Goal: Book appointment/travel/reservation

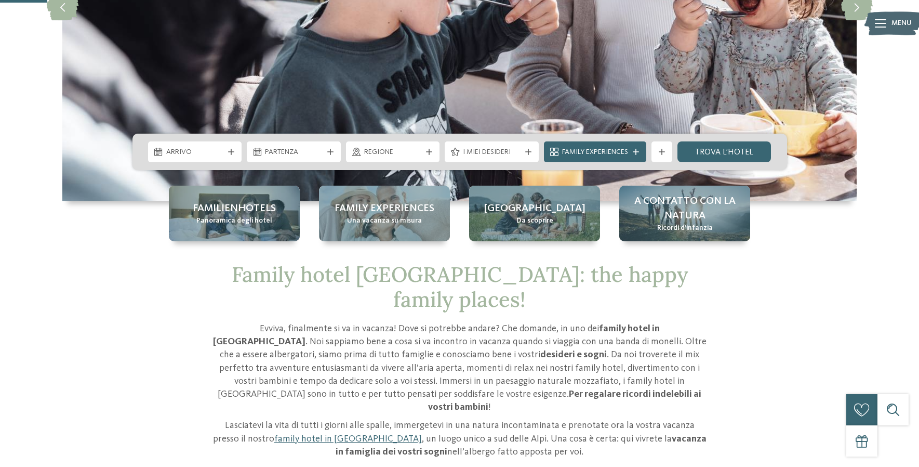
scroll to position [260, 0]
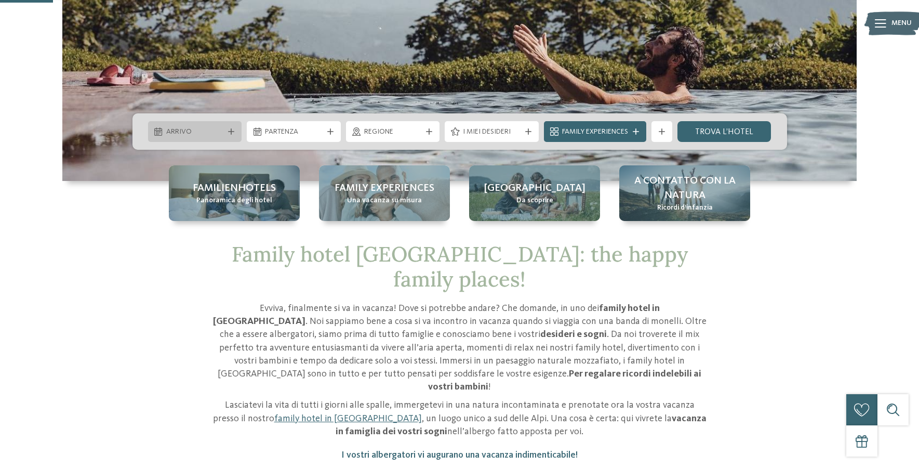
click at [230, 137] on div "Arrivo" at bounding box center [195, 131] width 94 height 21
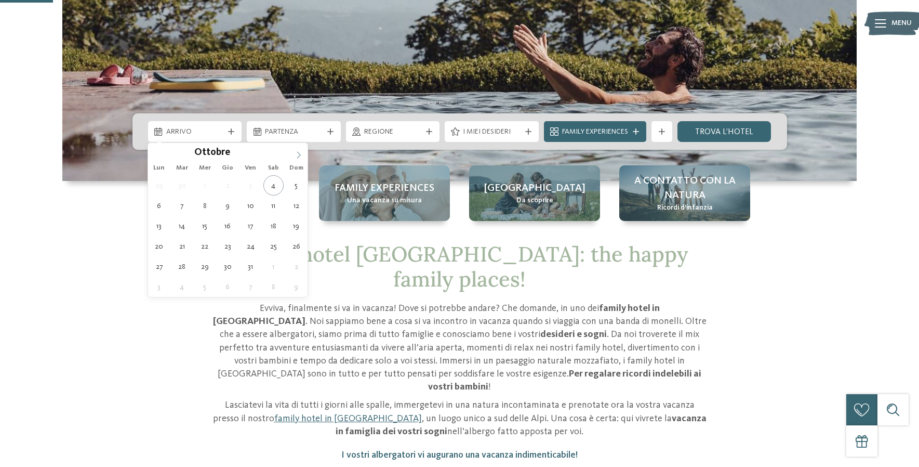
click at [293, 151] on span at bounding box center [299, 152] width 18 height 18
type div "10.11.2025"
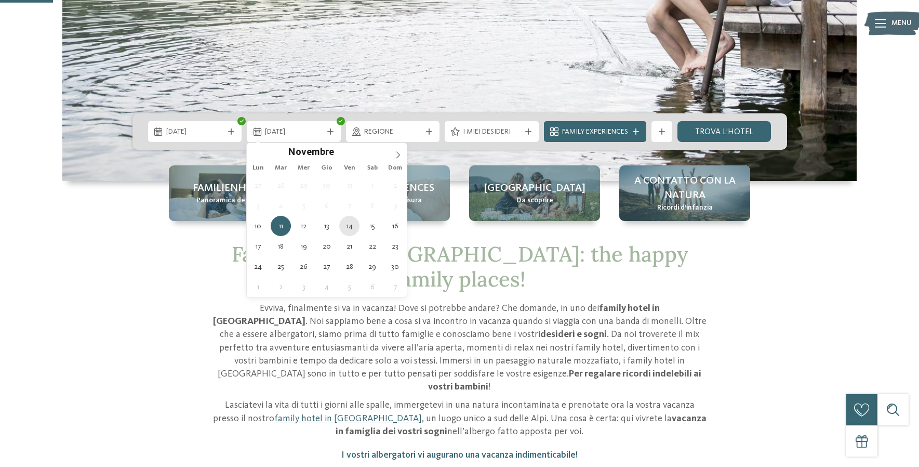
type div "14.11.2025"
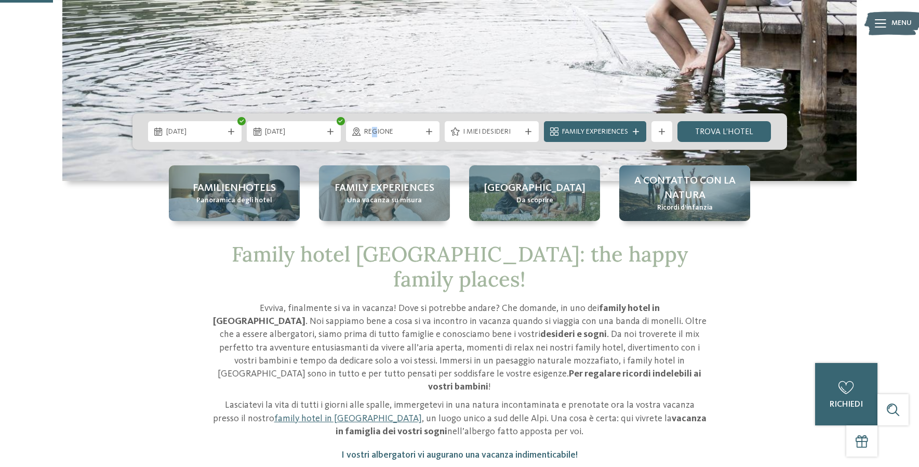
click at [373, 130] on span "Regione" at bounding box center [393, 132] width 58 height 10
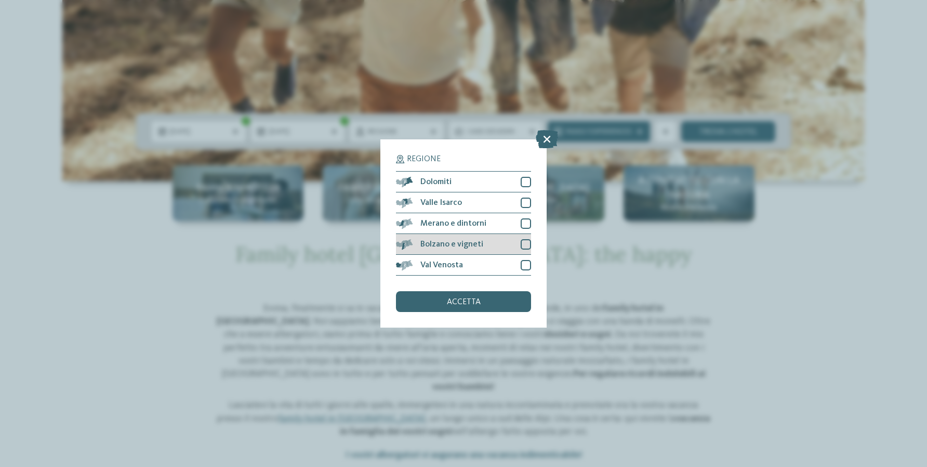
click at [526, 240] on div at bounding box center [526, 244] width 10 height 10
click at [482, 302] on div "accetta" at bounding box center [463, 301] width 135 height 21
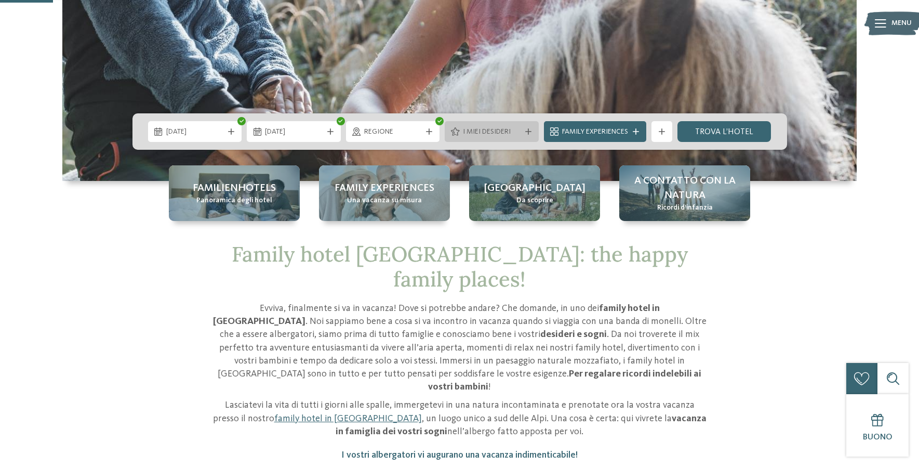
click at [526, 133] on icon at bounding box center [528, 131] width 6 height 6
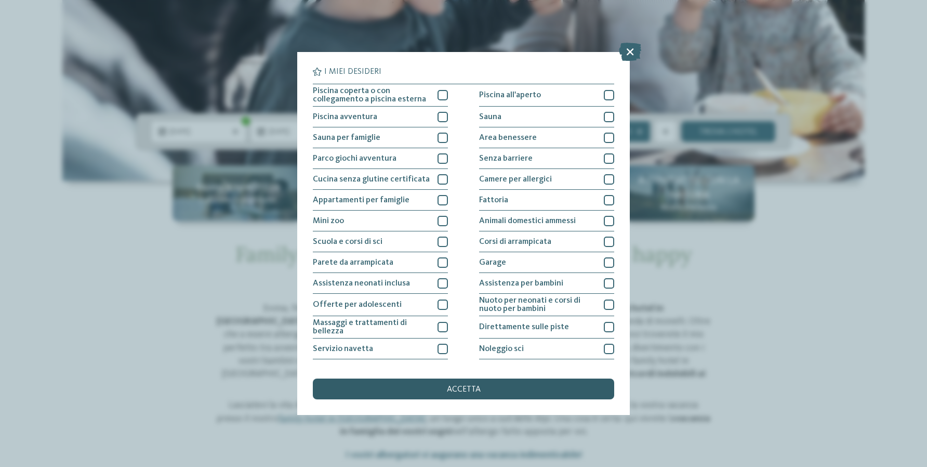
click at [483, 383] on div "accetta" at bounding box center [463, 388] width 301 height 21
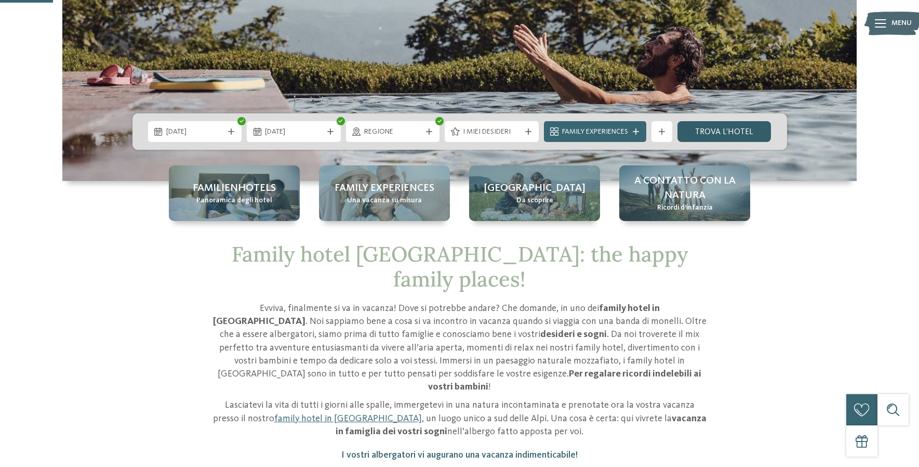
click at [754, 130] on link "trova l’hotel" at bounding box center [725, 131] width 94 height 21
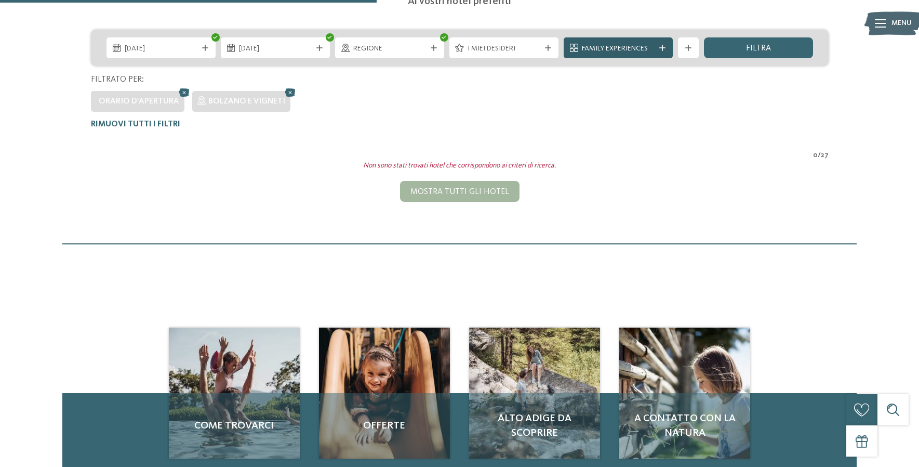
scroll to position [237, 0]
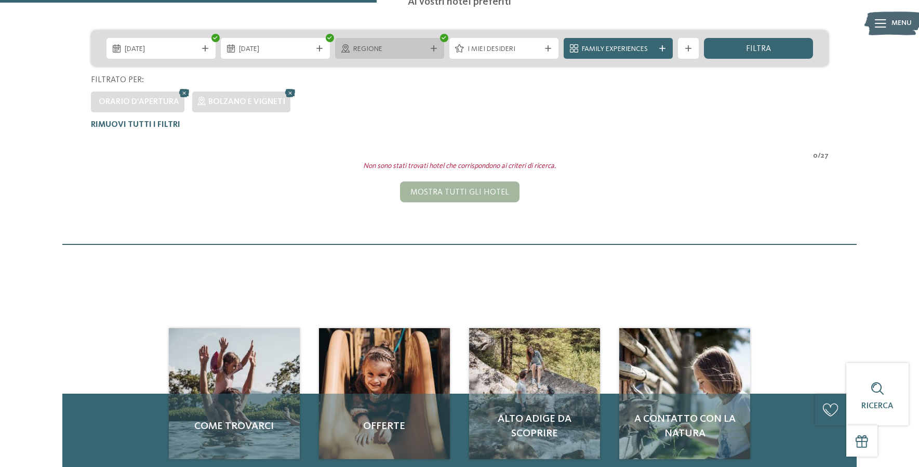
click at [441, 45] on div "Regione" at bounding box center [389, 48] width 109 height 21
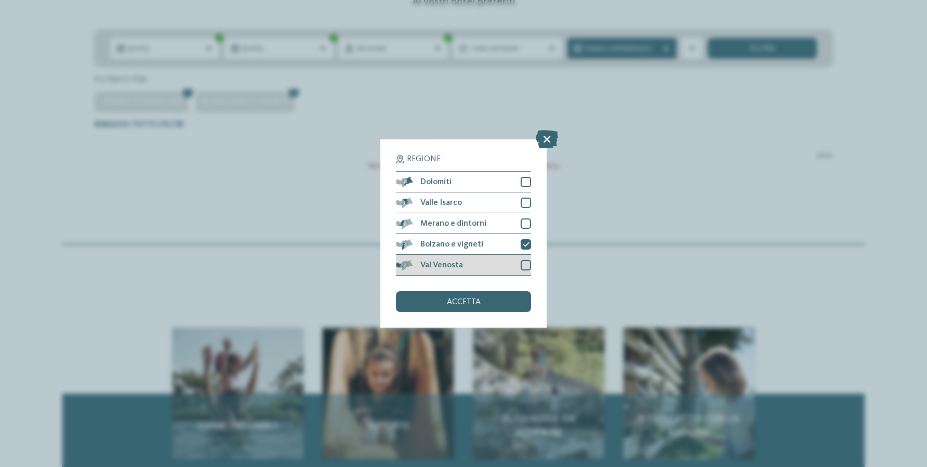
click at [523, 264] on div at bounding box center [526, 265] width 10 height 10
click at [524, 220] on div at bounding box center [526, 223] width 10 height 10
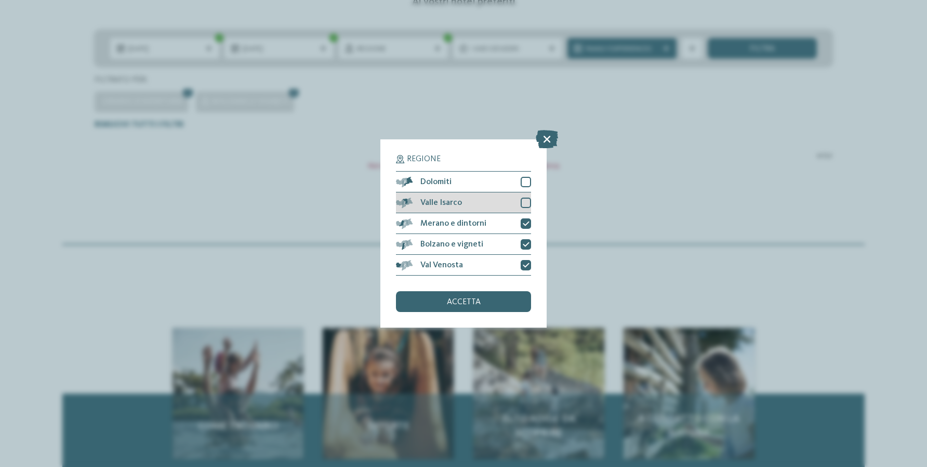
click at [522, 202] on div at bounding box center [526, 202] width 10 height 10
drag, startPoint x: 523, startPoint y: 179, endPoint x: 520, endPoint y: 207, distance: 27.7
click at [523, 179] on div at bounding box center [526, 182] width 10 height 10
click at [494, 292] on div "accetta" at bounding box center [463, 301] width 135 height 21
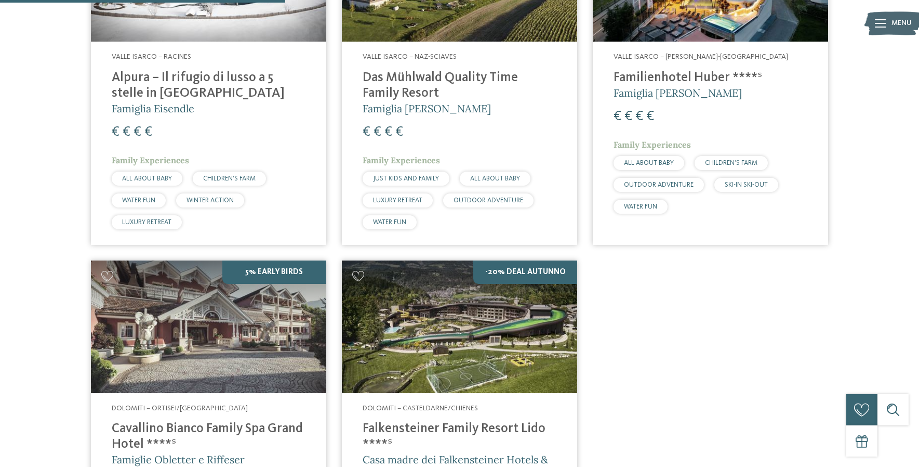
scroll to position [497, 0]
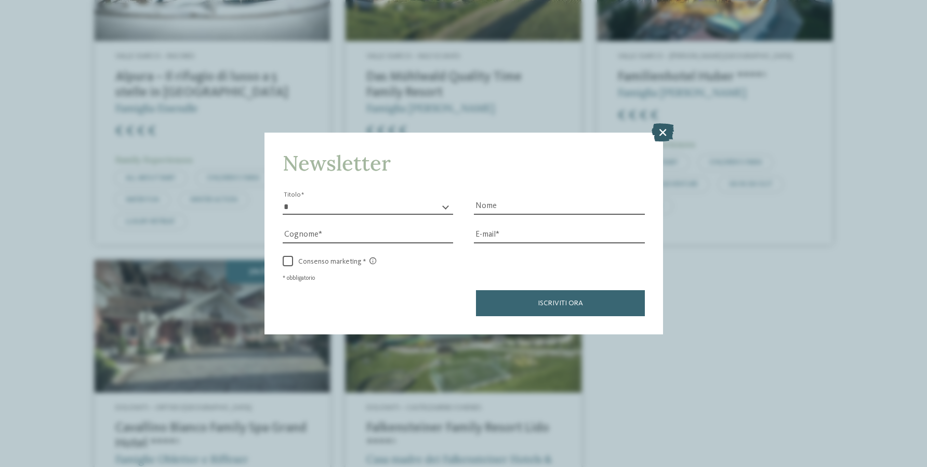
click at [665, 130] on icon at bounding box center [663, 132] width 22 height 18
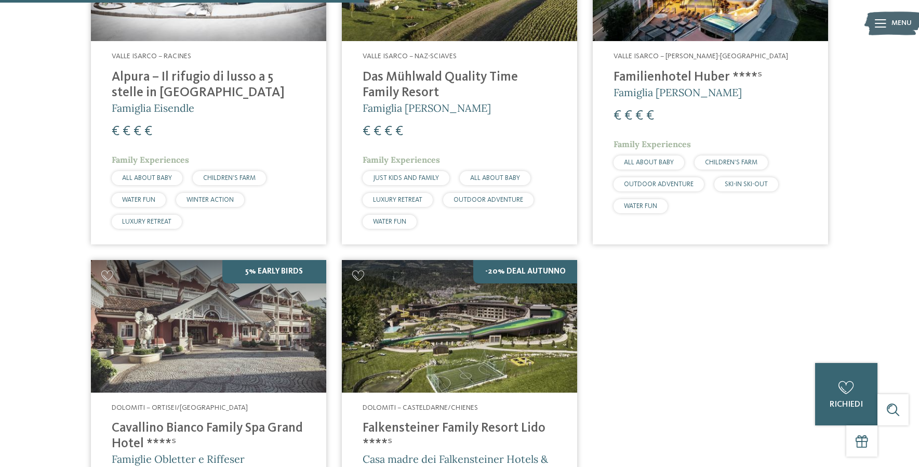
click at [477, 363] on img at bounding box center [459, 326] width 235 height 133
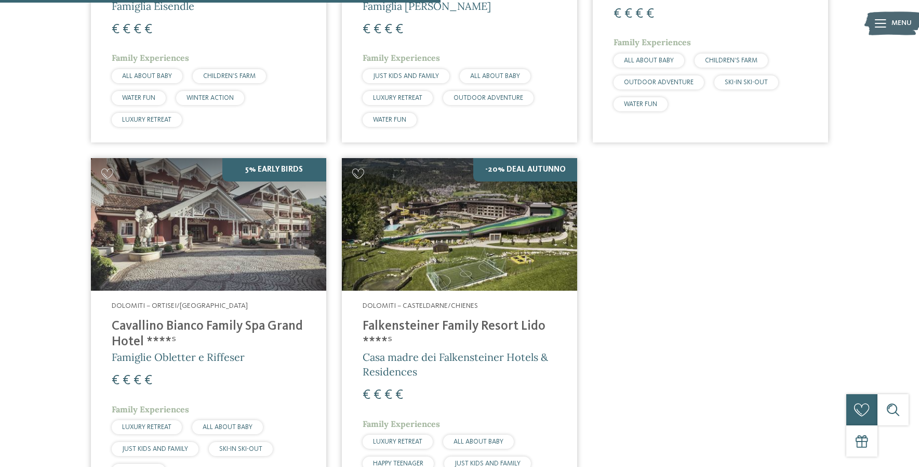
scroll to position [601, 0]
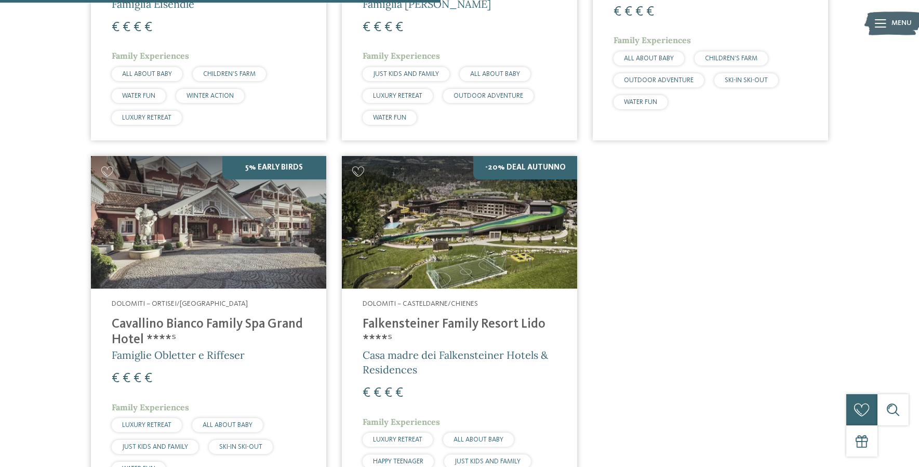
click at [223, 262] on img at bounding box center [208, 222] width 235 height 133
click at [439, 322] on h4 "Falkensteiner Family Resort Lido ****ˢ" at bounding box center [460, 332] width 194 height 31
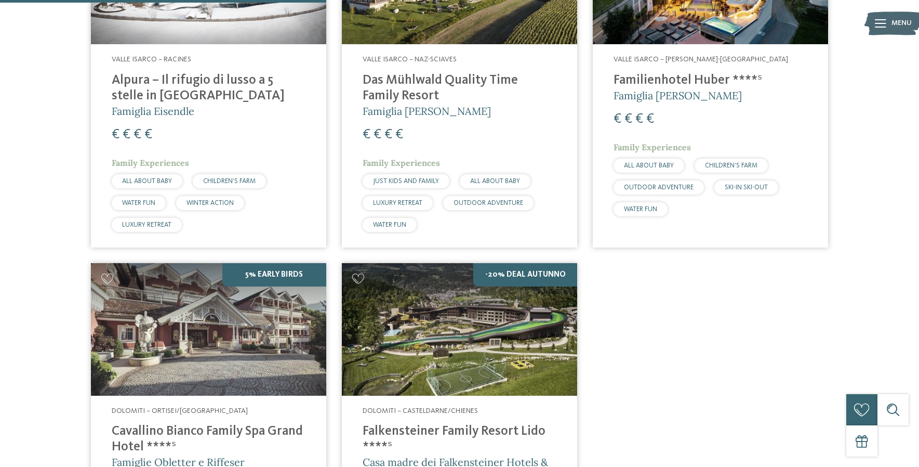
scroll to position [445, 0]
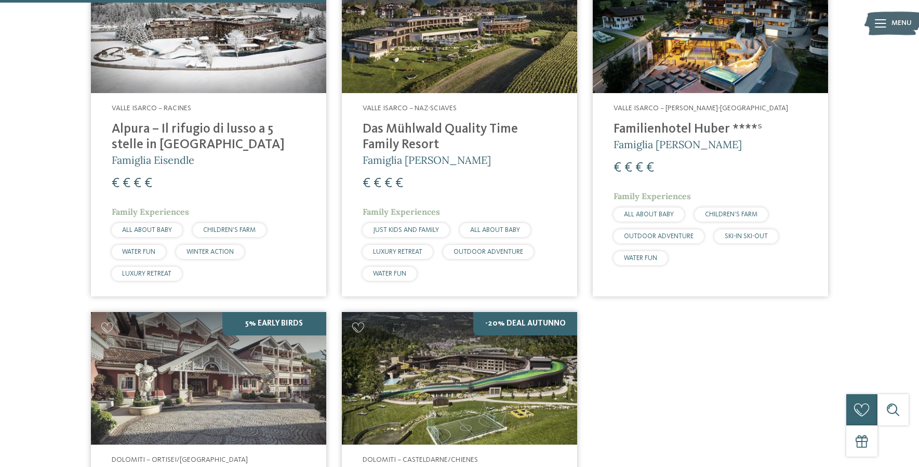
click at [461, 49] on img at bounding box center [459, 27] width 235 height 133
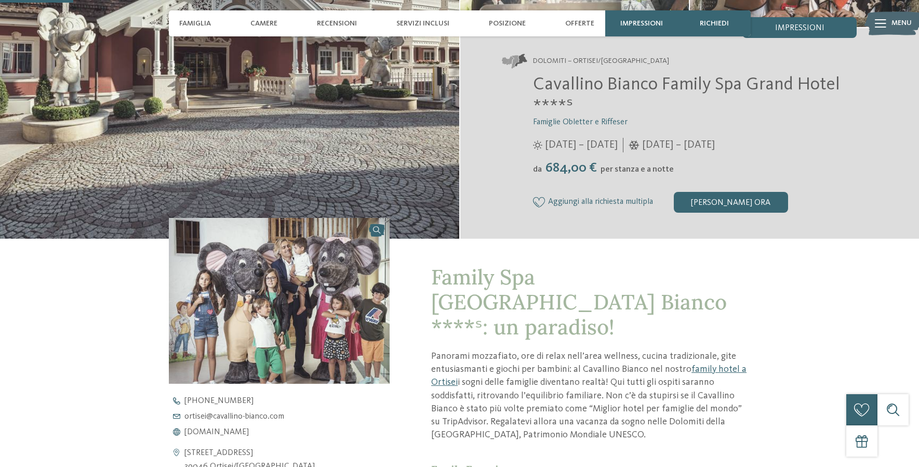
scroll to position [52, 0]
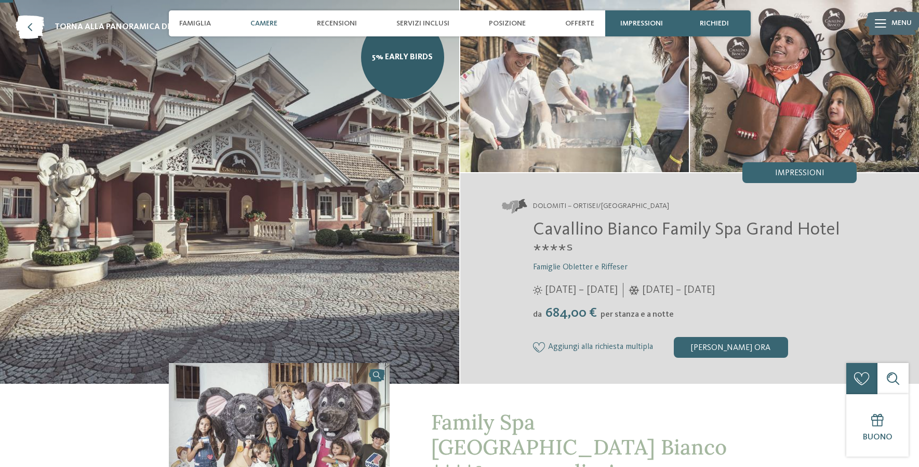
click at [275, 25] on span "Camere" at bounding box center [264, 23] width 27 height 9
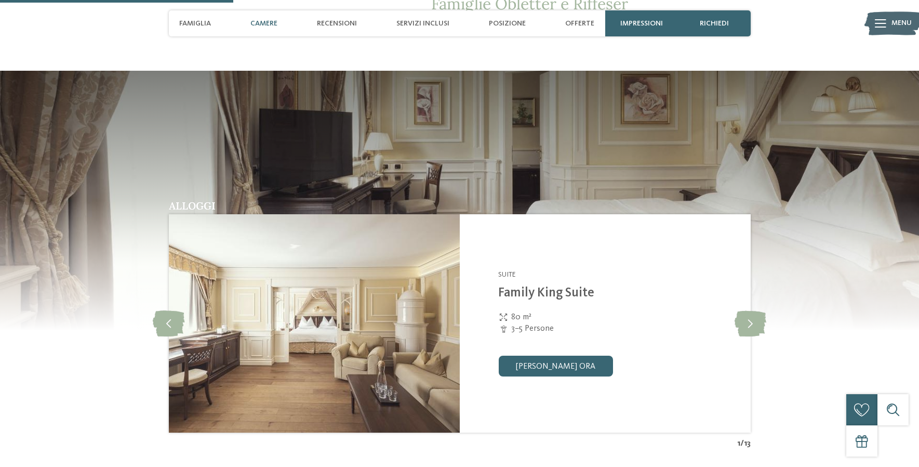
scroll to position [968, 0]
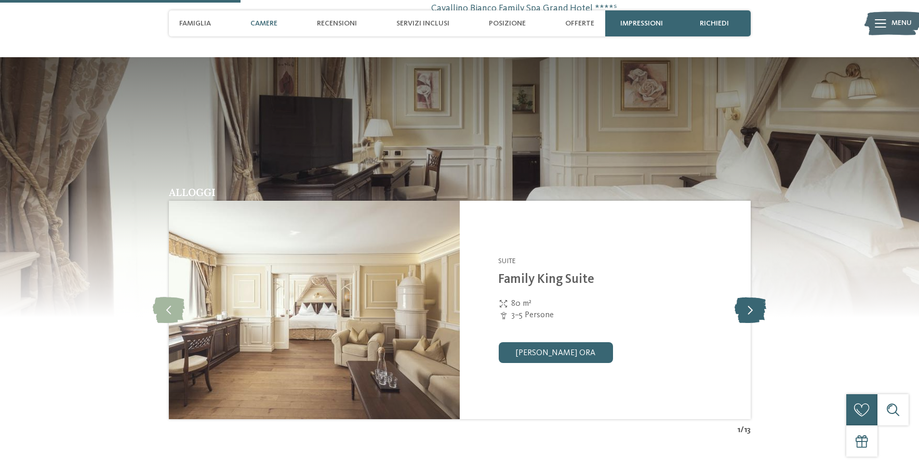
click at [750, 307] on icon at bounding box center [751, 310] width 32 height 26
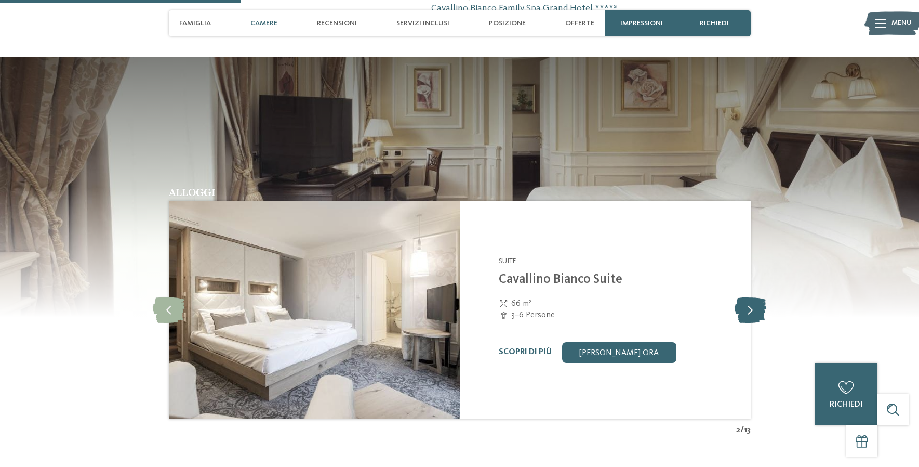
click at [751, 307] on icon at bounding box center [751, 310] width 32 height 26
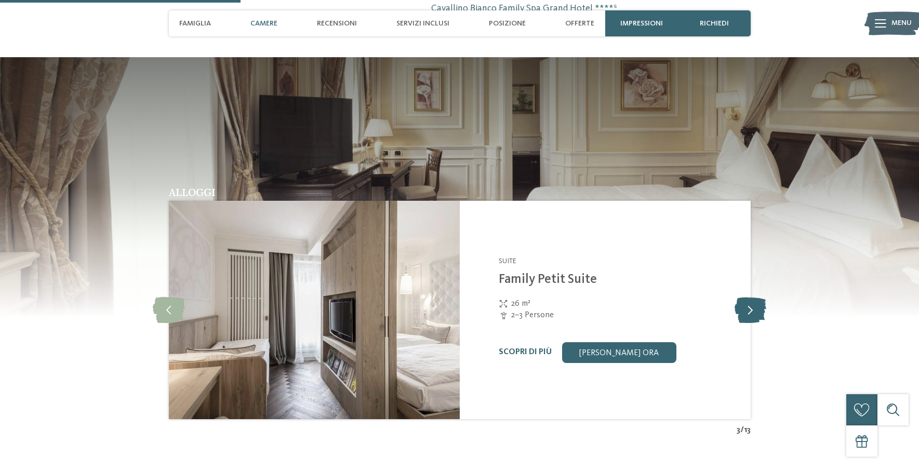
click at [751, 307] on icon at bounding box center [751, 310] width 32 height 26
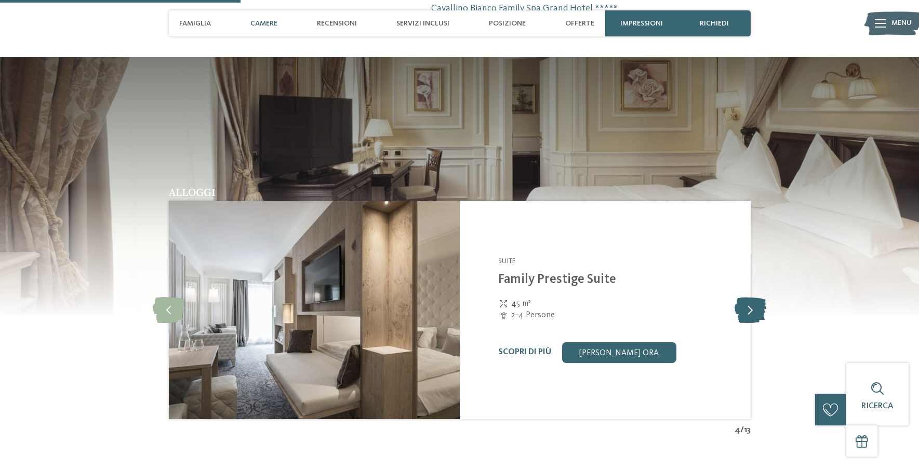
click at [751, 307] on icon at bounding box center [751, 310] width 32 height 26
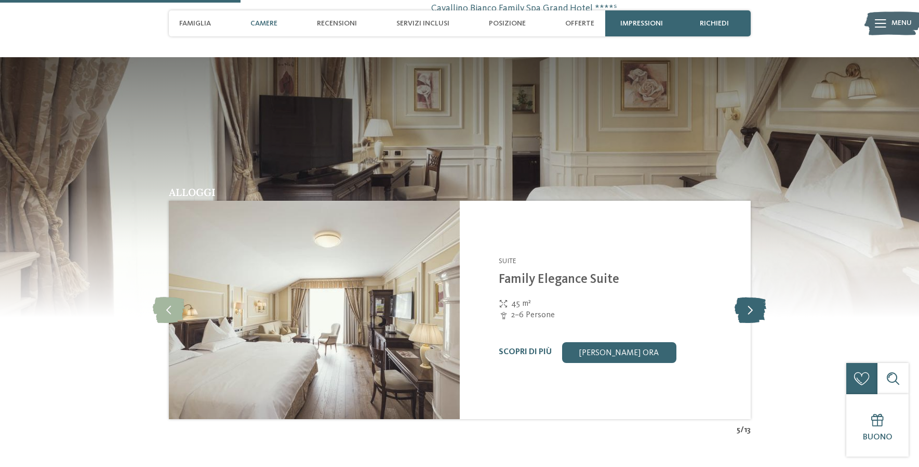
click at [751, 307] on icon at bounding box center [751, 310] width 32 height 26
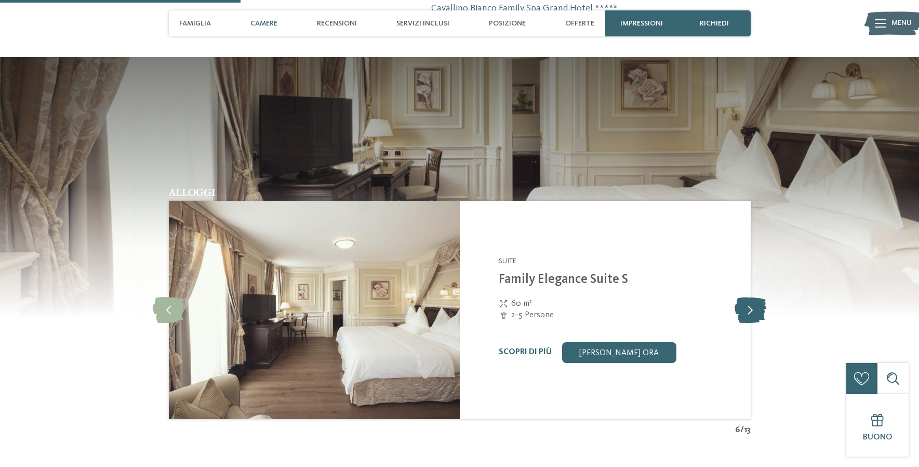
click at [751, 307] on icon at bounding box center [751, 310] width 32 height 26
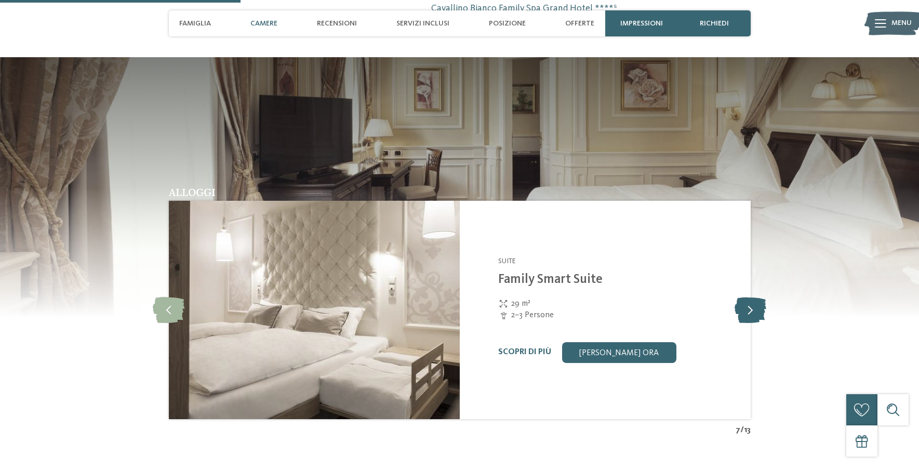
click at [751, 307] on icon at bounding box center [751, 310] width 32 height 26
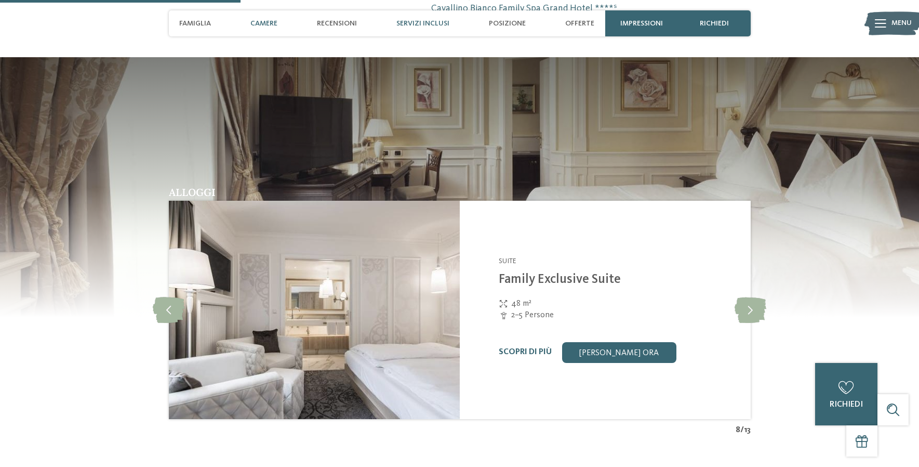
click at [419, 21] on span "Servizi inclusi" at bounding box center [423, 23] width 53 height 9
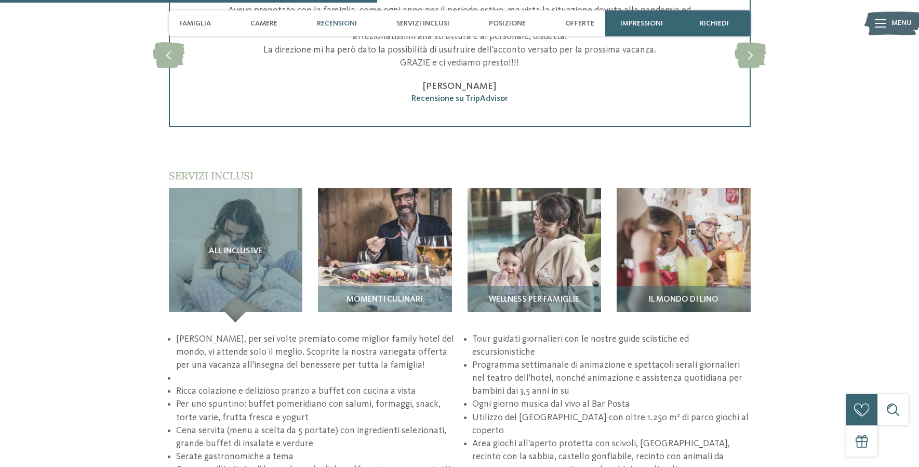
scroll to position [1314, 0]
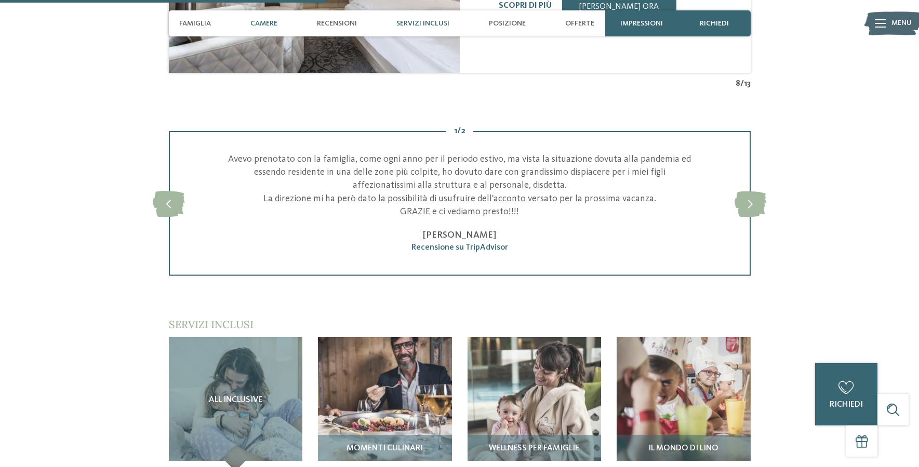
click at [407, 17] on div "Servizi inclusi" at bounding box center [422, 23] width 63 height 26
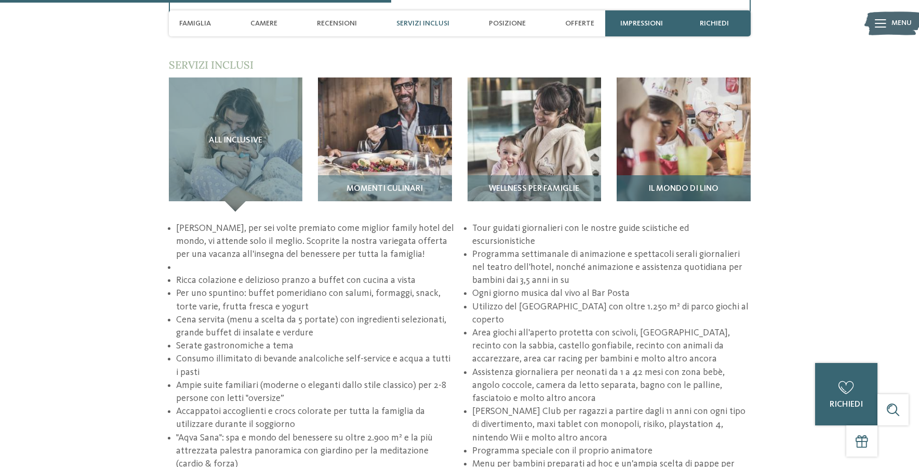
scroll to position [1574, 0]
click at [196, 23] on span "Famiglia" at bounding box center [195, 23] width 32 height 9
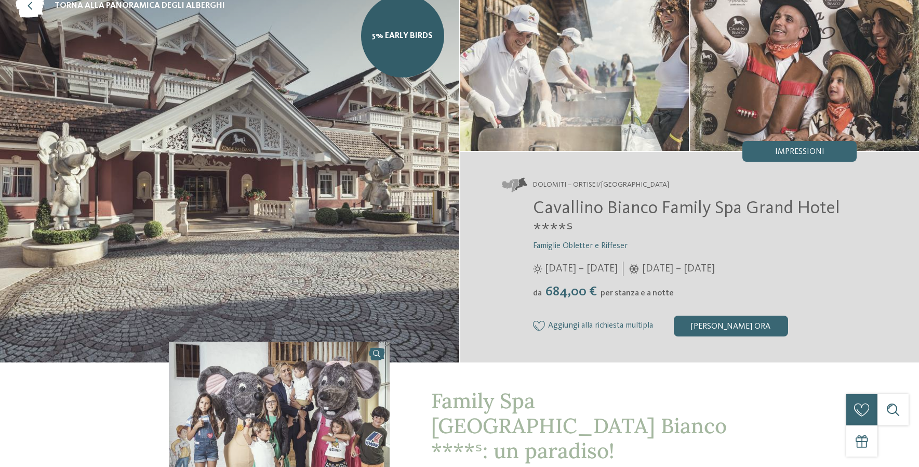
scroll to position [0, 0]
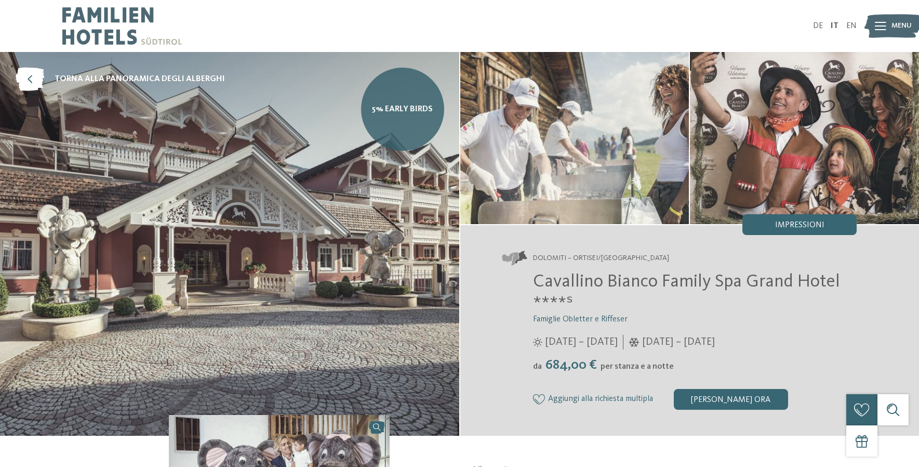
click at [387, 95] on link "5% Early Birds" at bounding box center [402, 109] width 83 height 83
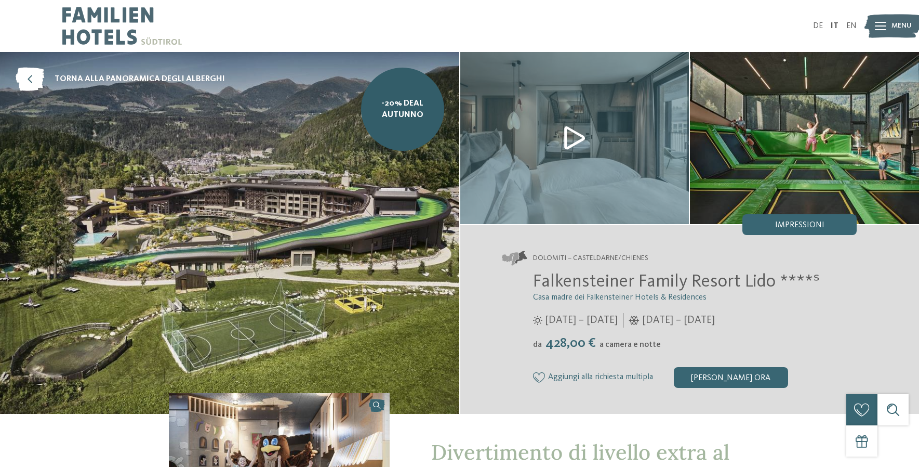
click at [636, 185] on img at bounding box center [574, 138] width 229 height 172
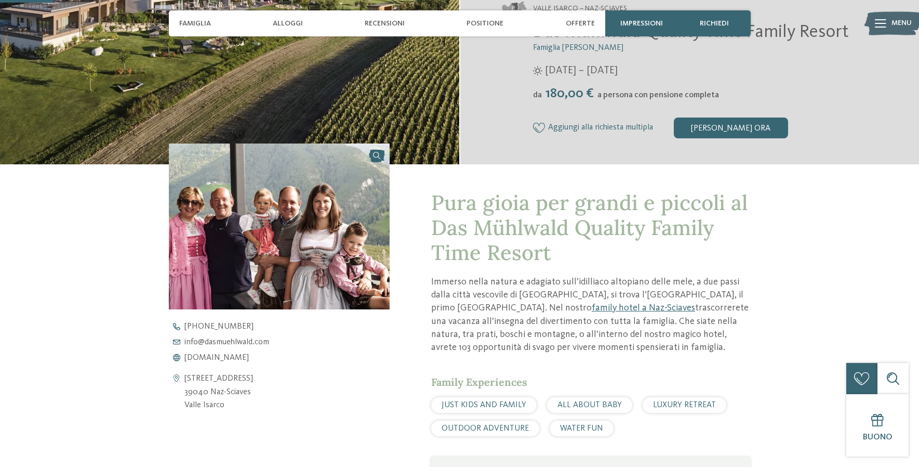
scroll to position [208, 0]
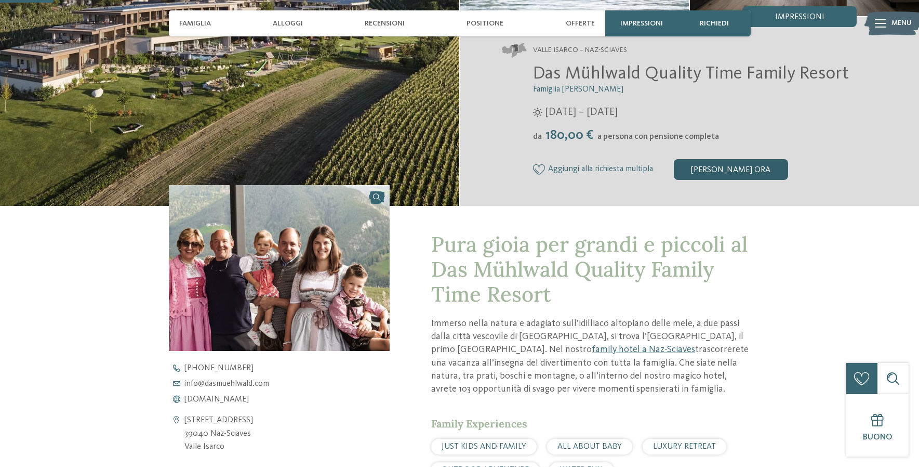
click at [732, 165] on div "[PERSON_NAME] ora" at bounding box center [731, 169] width 114 height 21
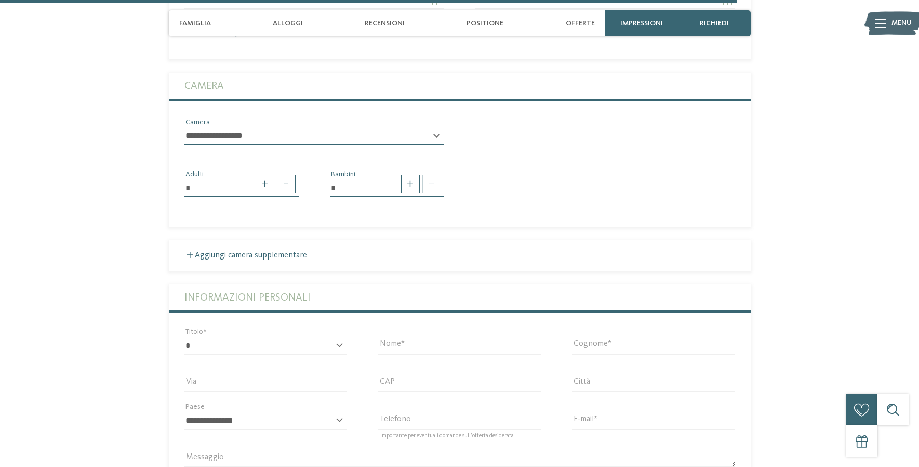
scroll to position [2788, 0]
